Goal: Navigation & Orientation: Find specific page/section

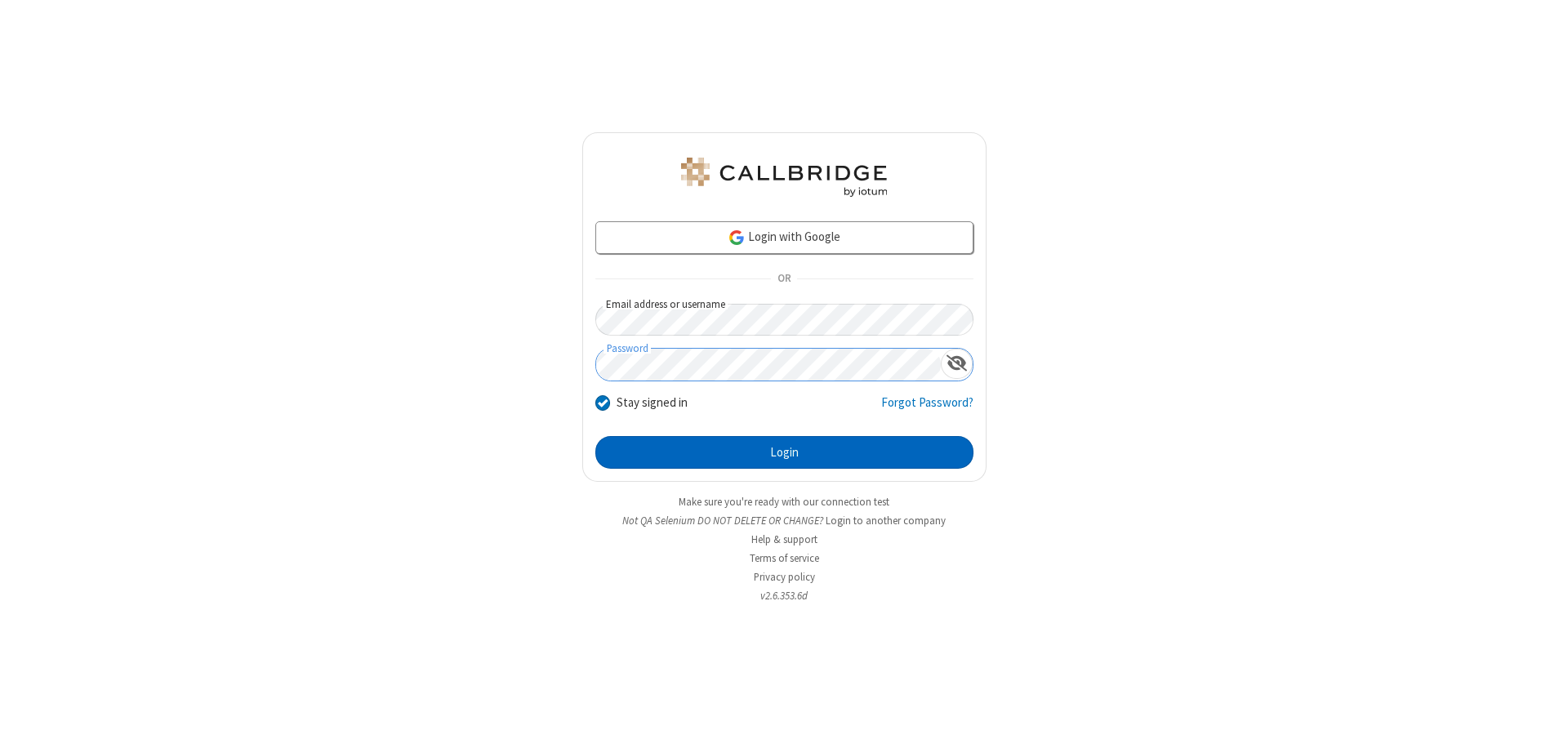
click at [784, 452] on button "Login" at bounding box center [784, 452] width 379 height 33
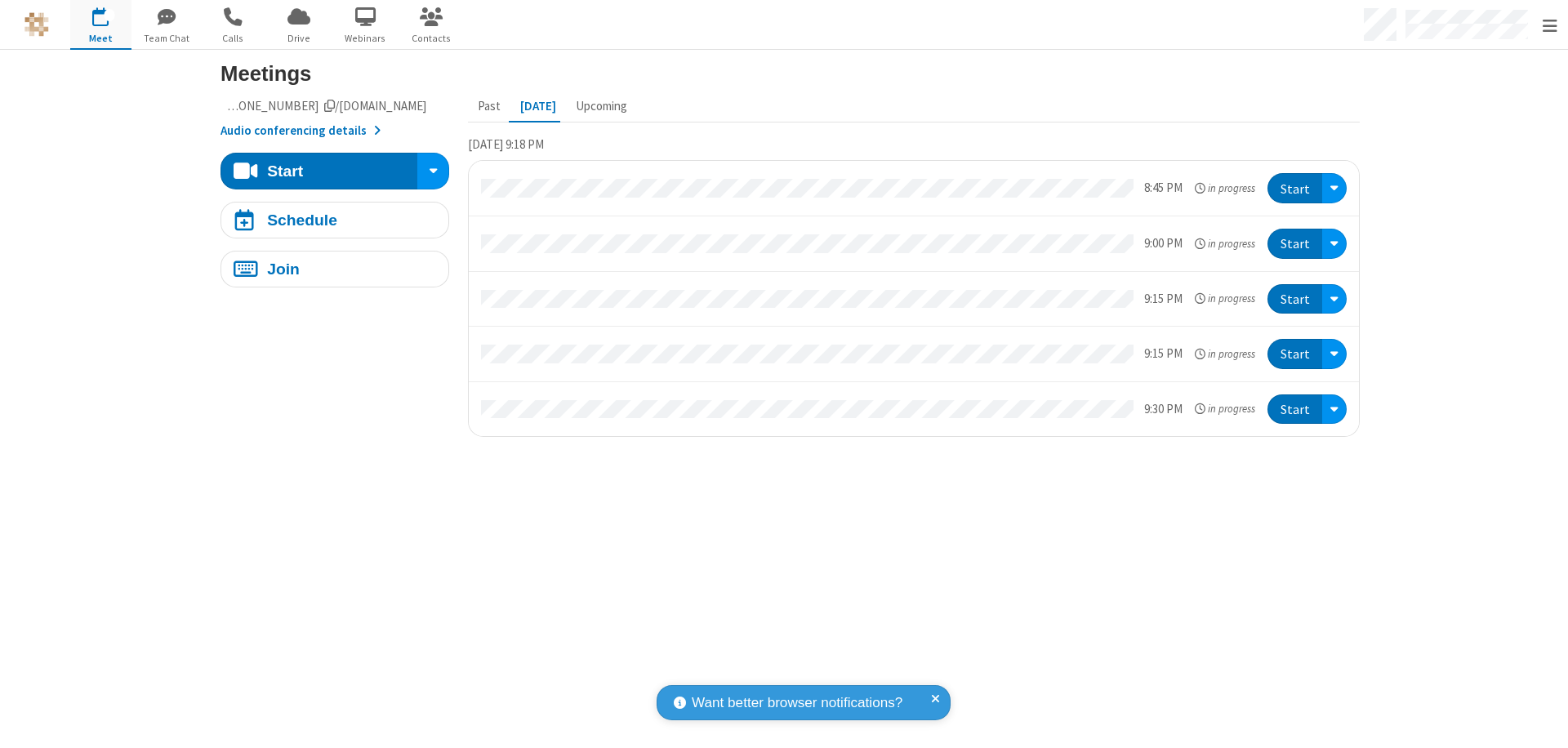
click at [1549, 26] on span "Open menu" at bounding box center [1550, 26] width 15 height 16
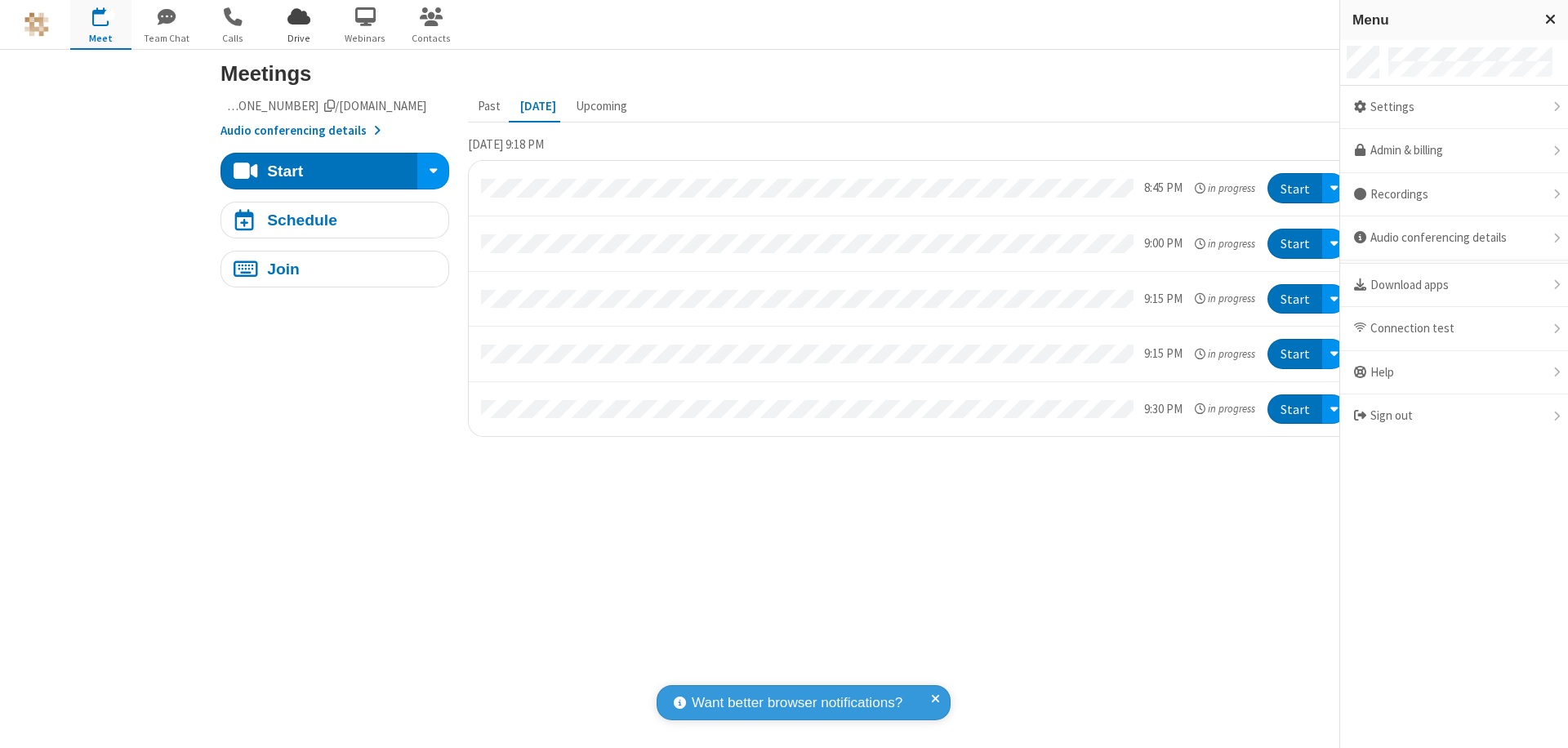
click at [299, 38] on span "Drive" at bounding box center [300, 38] width 62 height 15
